Goal: Find specific page/section: Find specific page/section

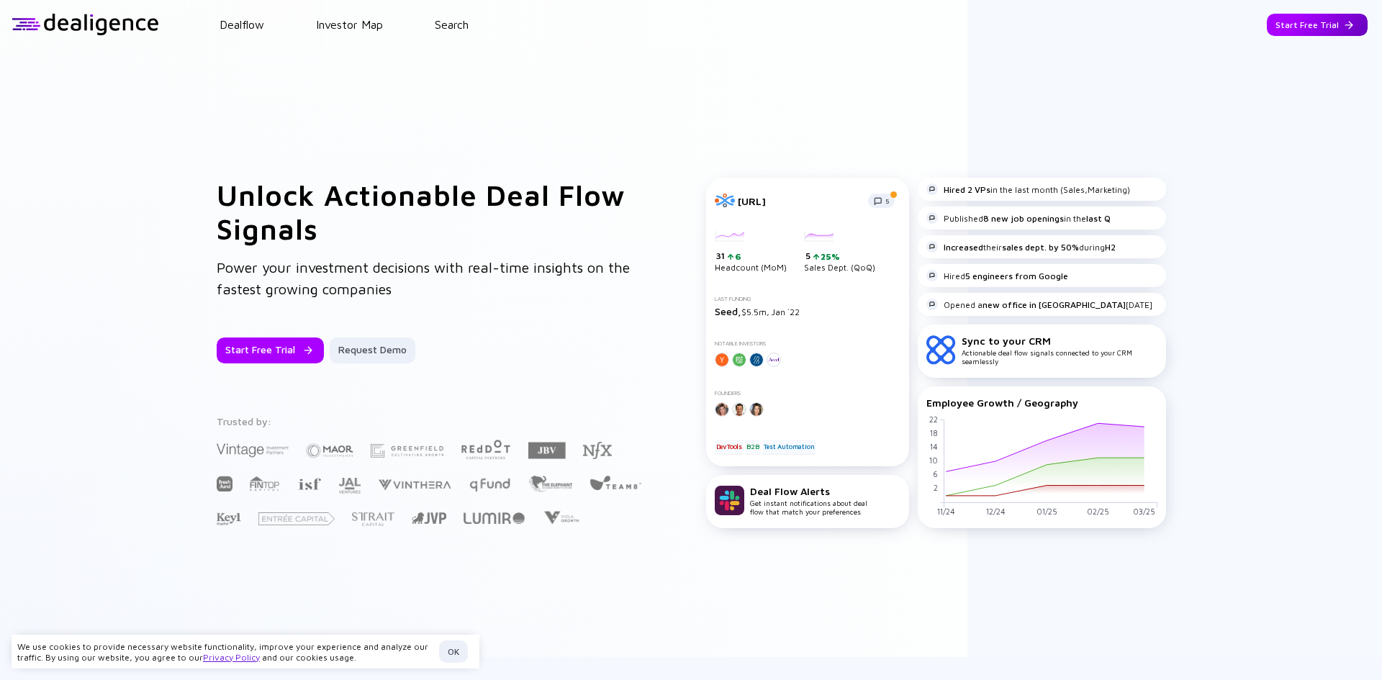
click at [1328, 27] on div "Start Free Trial" at bounding box center [1317, 25] width 101 height 22
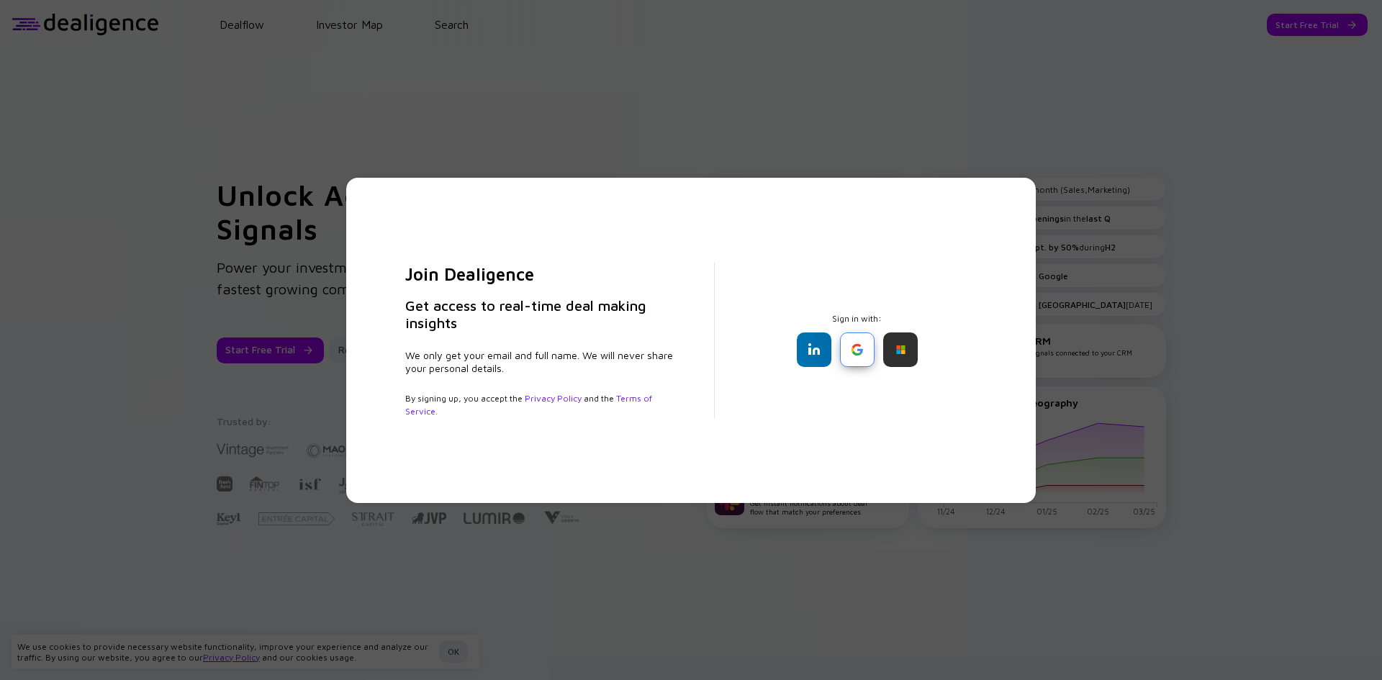
click at [870, 354] on div at bounding box center [857, 350] width 35 height 35
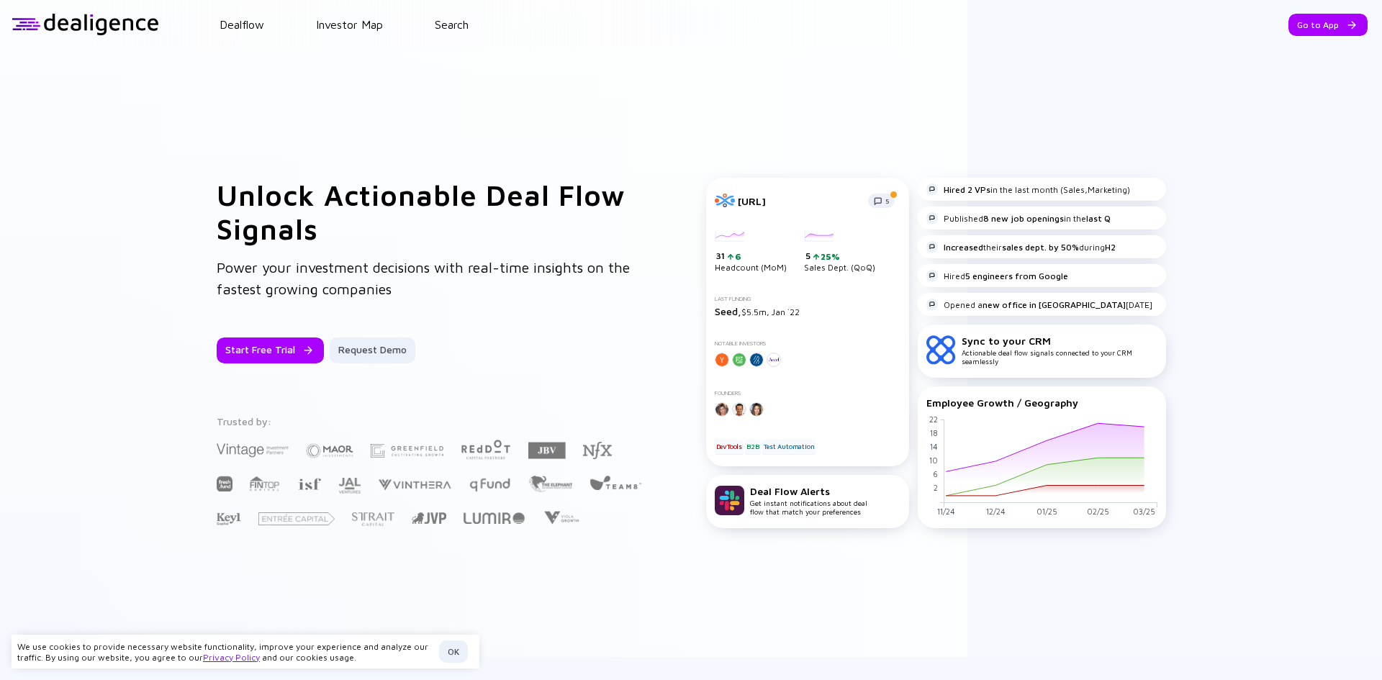
click at [228, 17] on header "Dealflow Investor Map Search Go to App Dealflow Investor Map Go to App" at bounding box center [691, 24] width 1382 height 49
click at [230, 19] on link "Dealflow" at bounding box center [242, 24] width 45 height 13
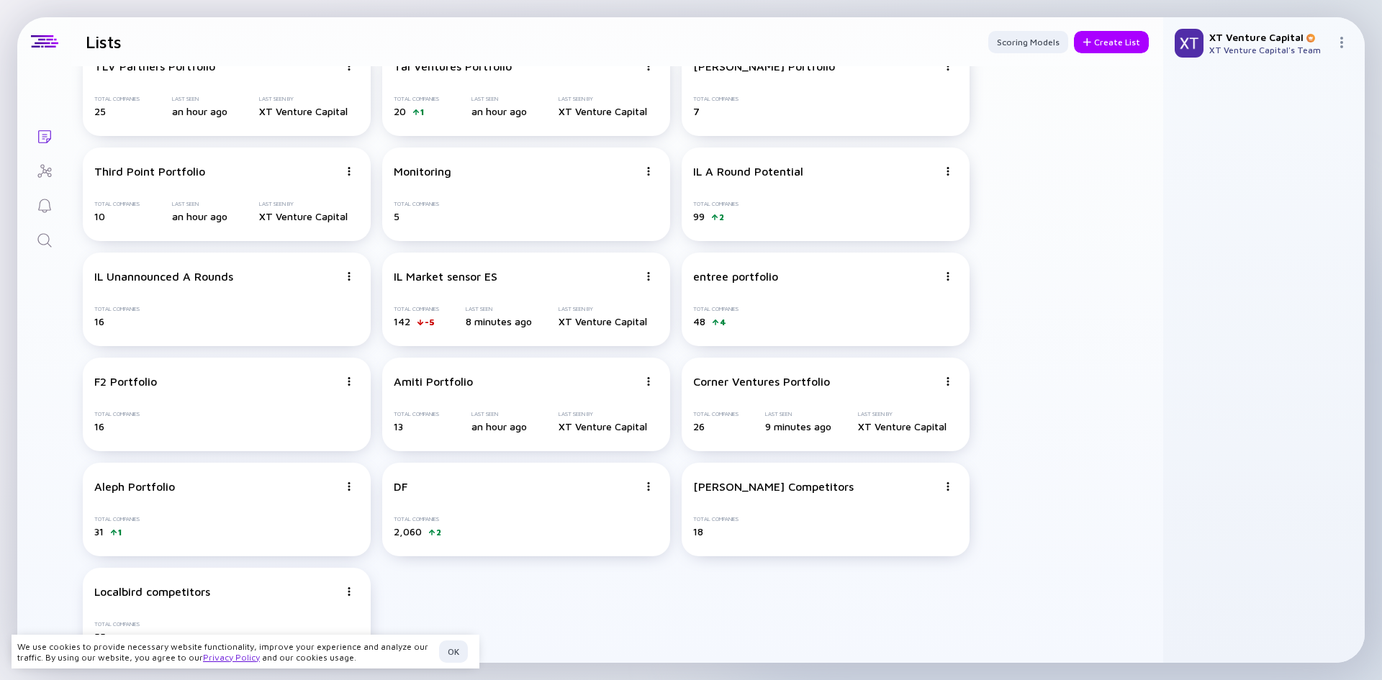
scroll to position [45, 0]
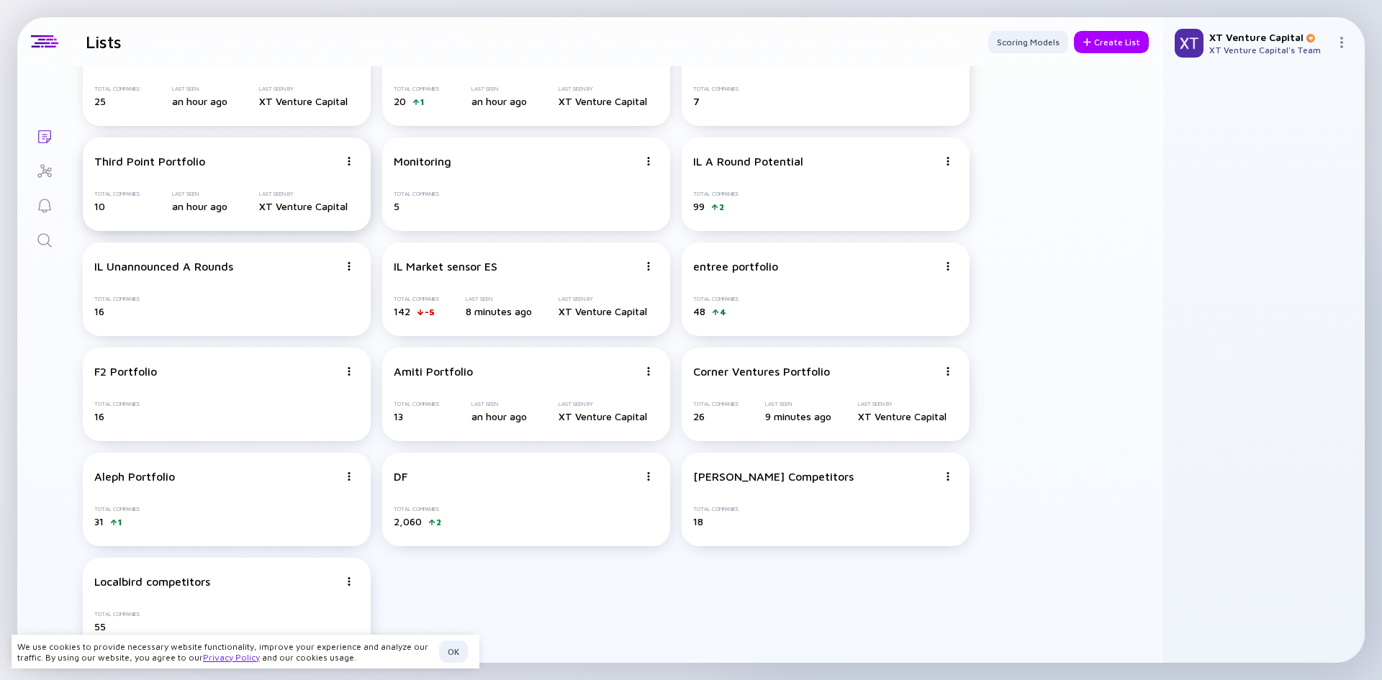
click at [216, 170] on div "Third Point Portfolio Total Companies 10 Last Seen an hour ago Last Seen By XT …" at bounding box center [227, 185] width 288 height 94
